Goal: Task Accomplishment & Management: Use online tool/utility

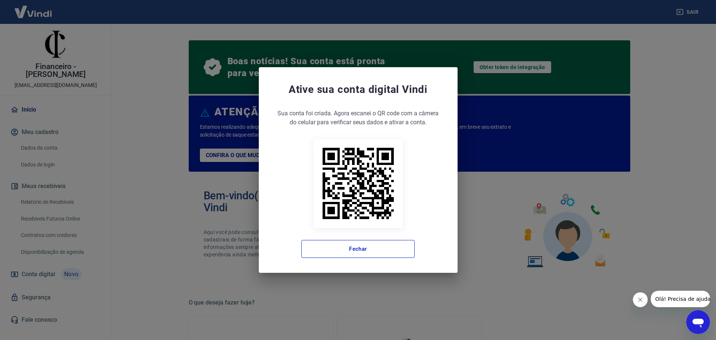
click at [379, 261] on div "Ative sua conta digital [PERSON_NAME] conta foi criada. Agora clique no botão a…" at bounding box center [358, 170] width 199 height 206
click at [372, 249] on button "Fechar" at bounding box center [357, 249] width 113 height 18
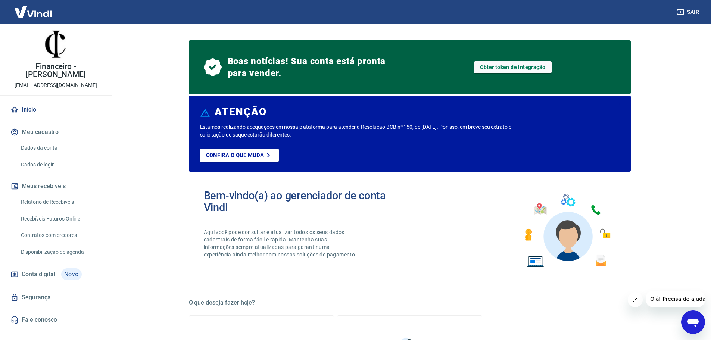
click at [68, 211] on link "Recebíveis Futuros Online" at bounding box center [60, 218] width 85 height 15
